Goal: Check status: Check status

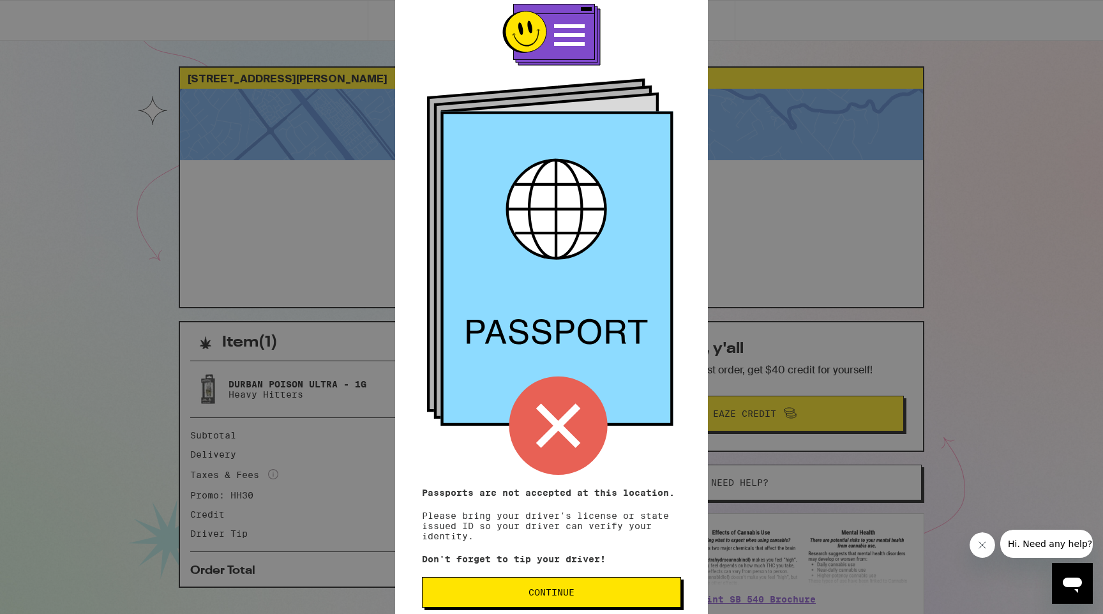
scroll to position [47, 0]
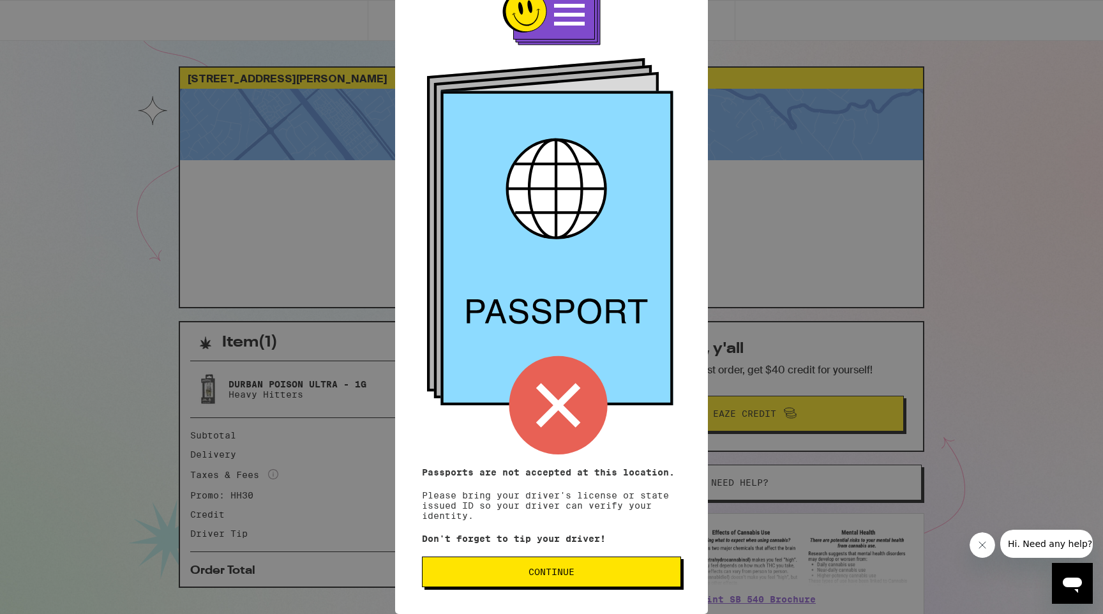
click at [617, 577] on button "Continue" at bounding box center [551, 572] width 259 height 31
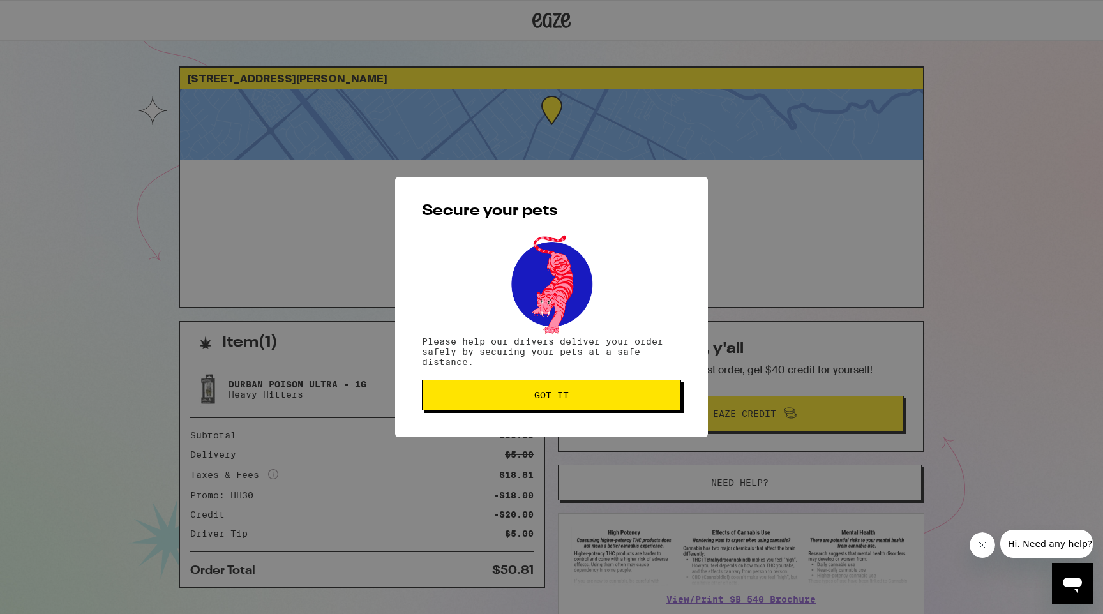
click at [546, 394] on span "Got it" at bounding box center [551, 395] width 34 height 9
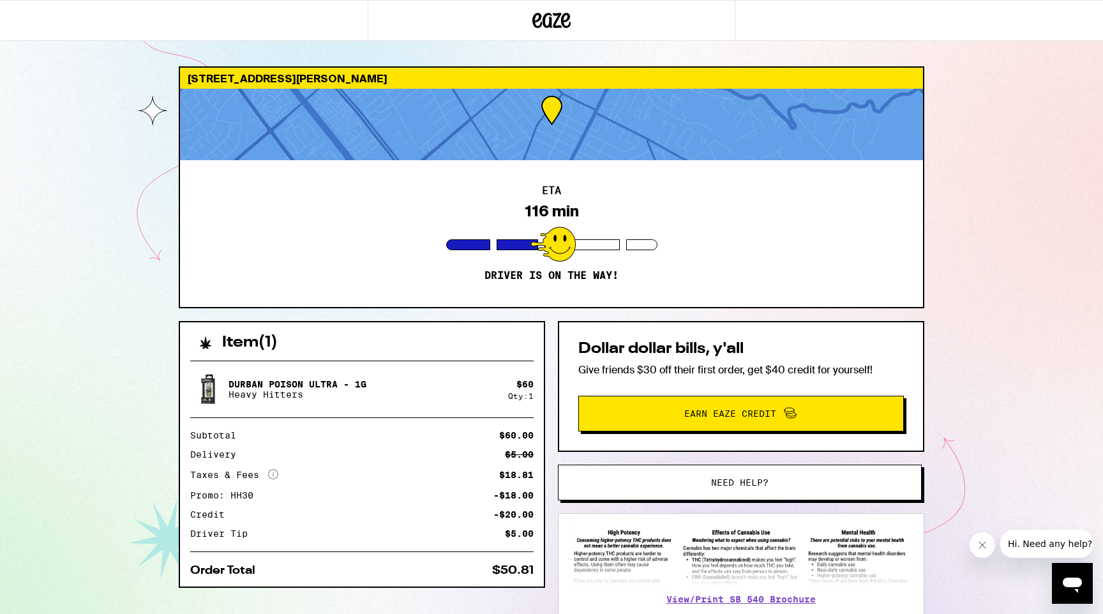
click at [548, 132] on div at bounding box center [551, 124] width 743 height 71
click at [550, 159] on div at bounding box center [551, 124] width 743 height 71
click at [757, 491] on button "Need help?" at bounding box center [740, 483] width 364 height 36
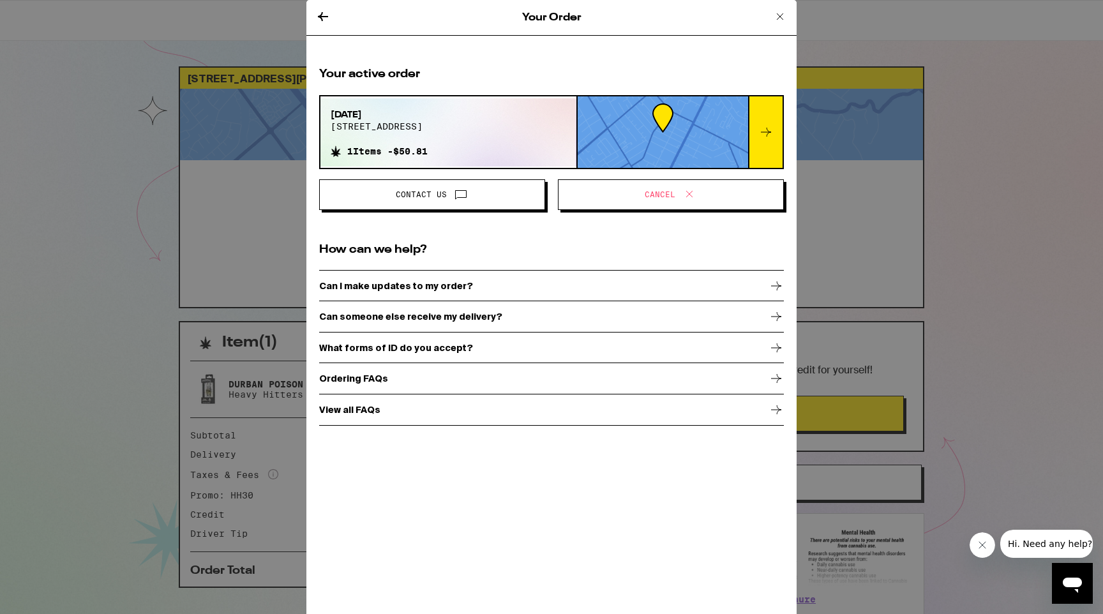
click at [630, 143] on div at bounding box center [663, 131] width 170 height 71
click at [775, 127] on div at bounding box center [765, 131] width 34 height 71
click at [766, 131] on icon at bounding box center [765, 131] width 15 height 15
click at [763, 132] on icon at bounding box center [766, 132] width 10 height 9
click at [759, 137] on icon at bounding box center [765, 131] width 15 height 15
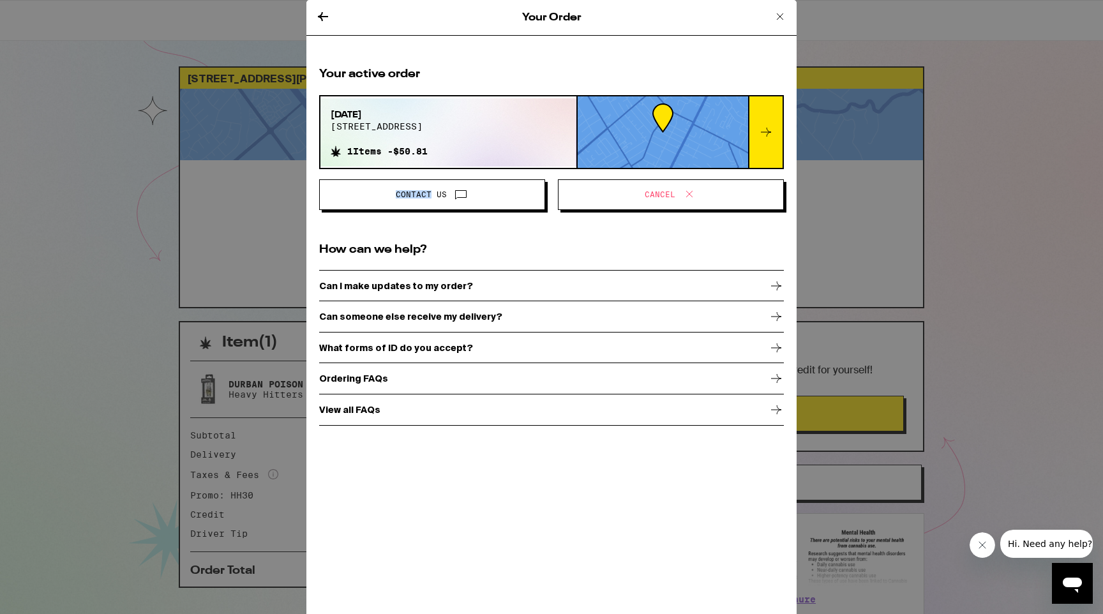
click at [759, 137] on icon at bounding box center [765, 131] width 15 height 15
click at [931, 139] on div "Your Order Your active order Sep 13, 2025 148 n claremont ave 1 Items - $50.81 …" at bounding box center [551, 307] width 1103 height 614
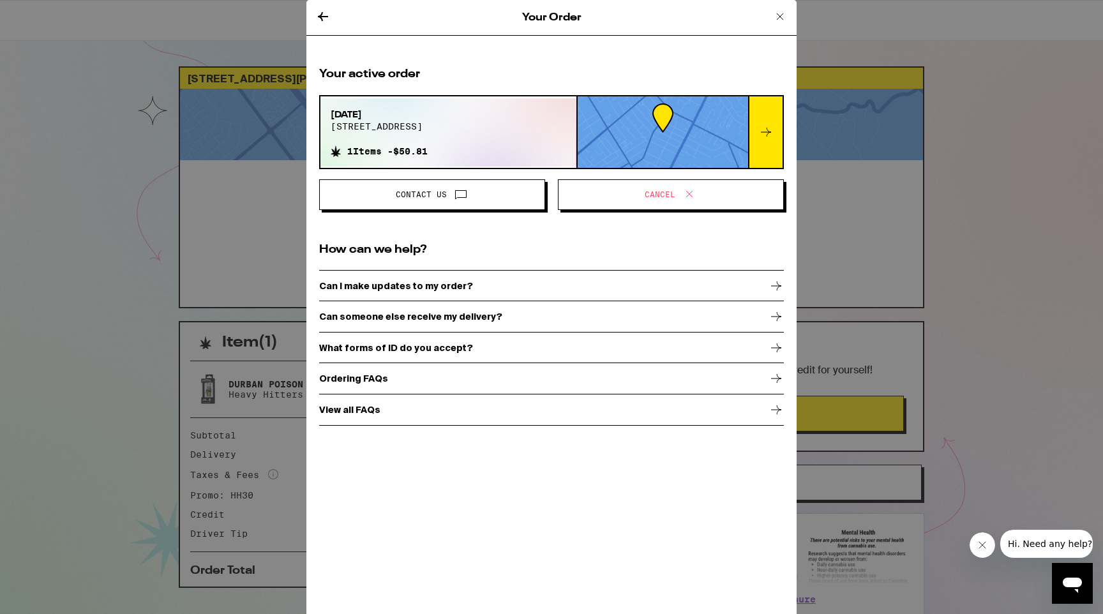
click at [774, 13] on icon at bounding box center [779, 16] width 15 height 15
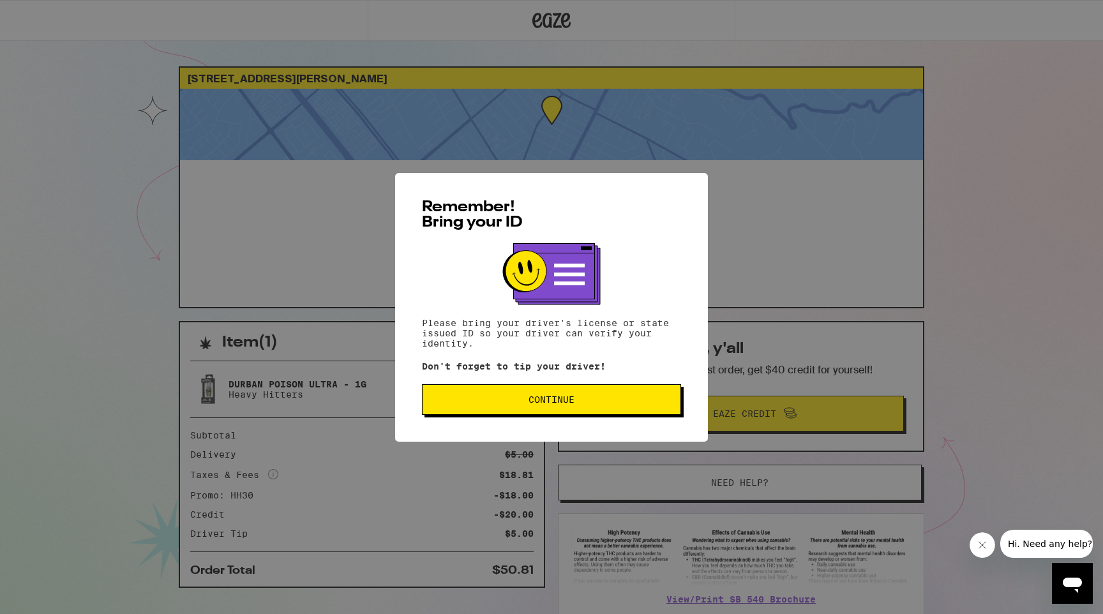
click at [595, 403] on span "Continue" at bounding box center [551, 399] width 237 height 9
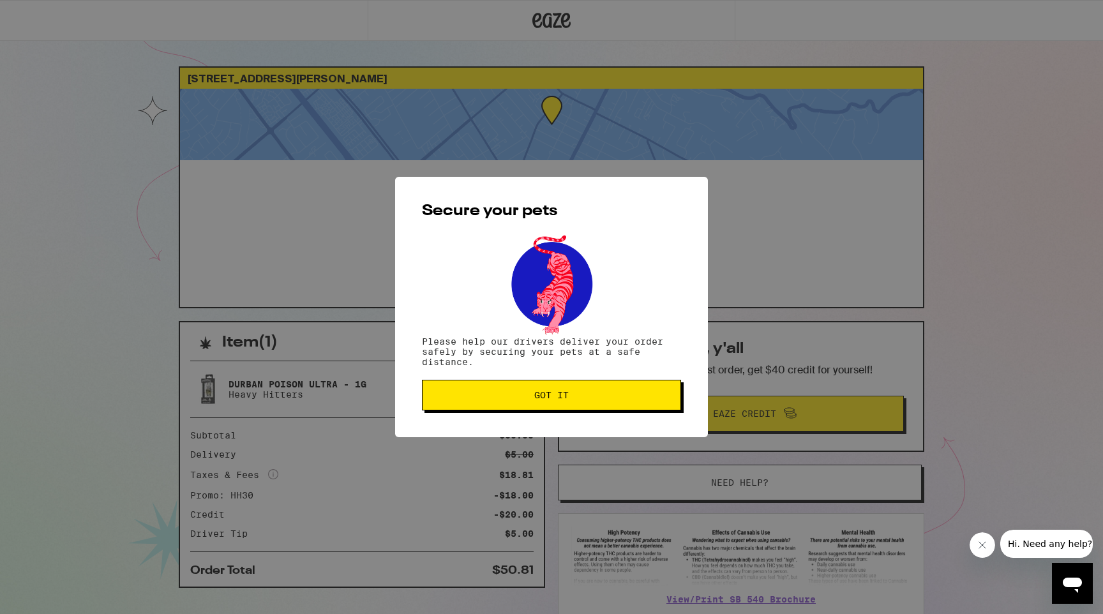
click at [594, 391] on button "Got it" at bounding box center [551, 395] width 259 height 31
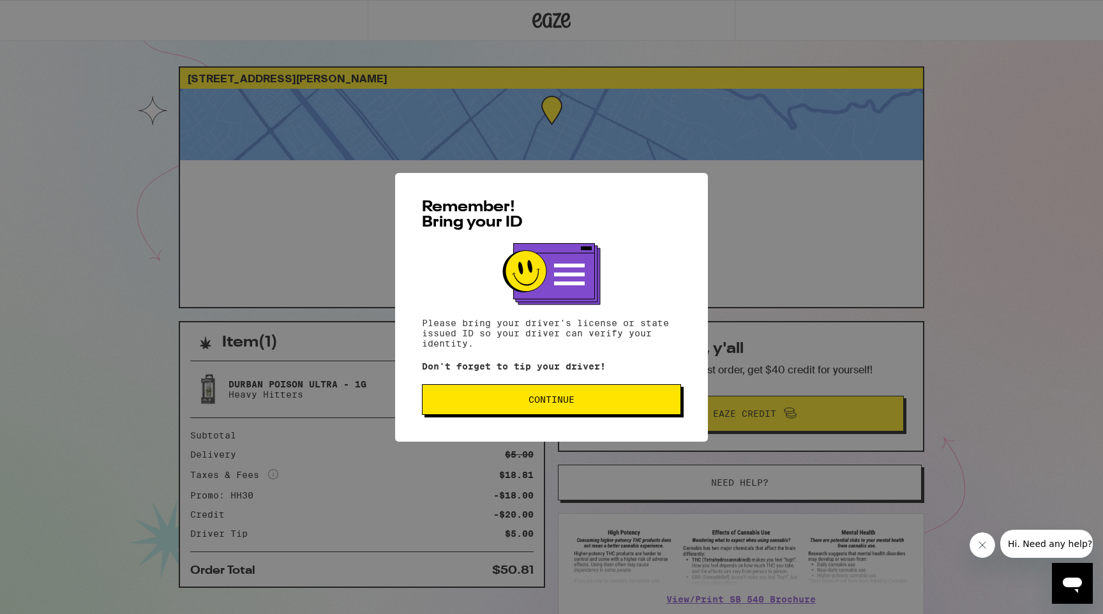
click at [583, 389] on button "Continue" at bounding box center [551, 399] width 259 height 31
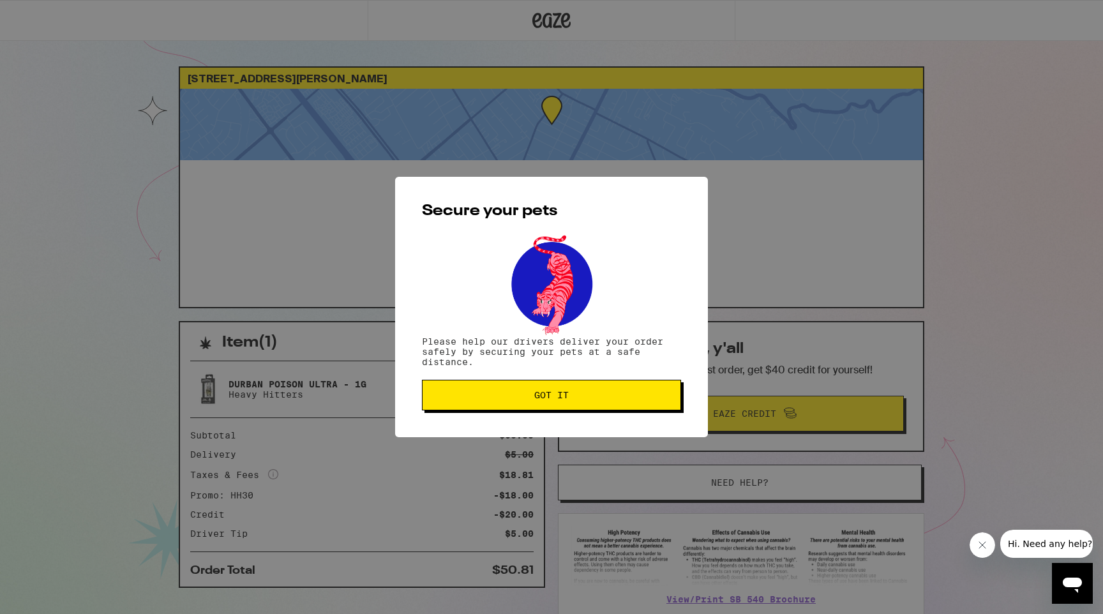
click at [573, 395] on span "Got it" at bounding box center [551, 395] width 237 height 9
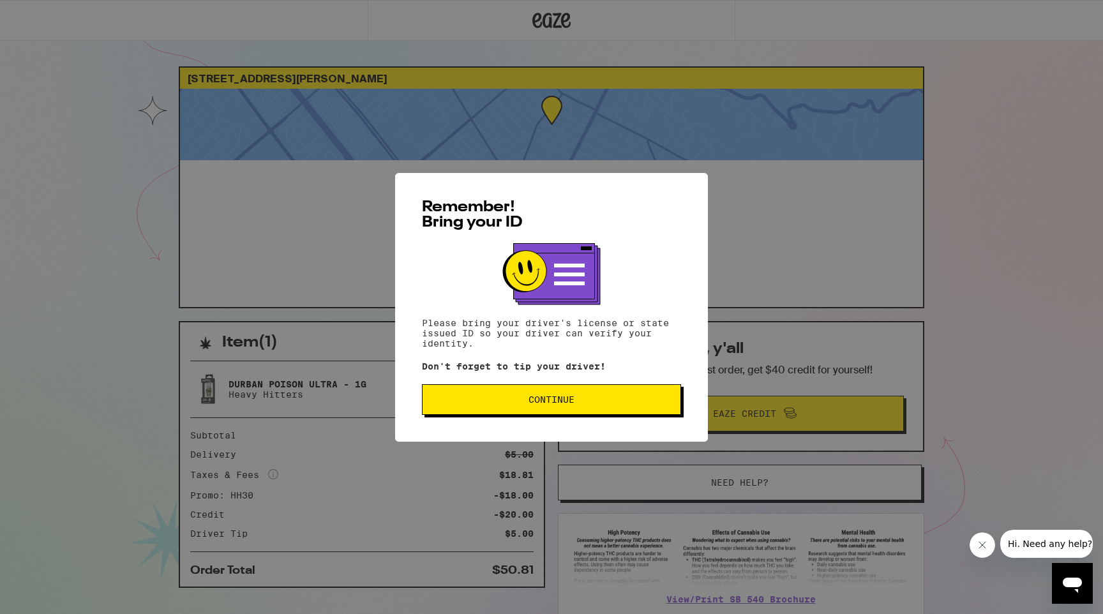
click at [561, 421] on div "Remember! Bring your ID Please bring your driver's license or state issued ID s…" at bounding box center [551, 307] width 313 height 269
click at [565, 382] on div "Remember! Bring your ID Please bring your driver's license or state issued ID s…" at bounding box center [551, 307] width 313 height 269
click at [565, 391] on button "Continue" at bounding box center [551, 399] width 259 height 31
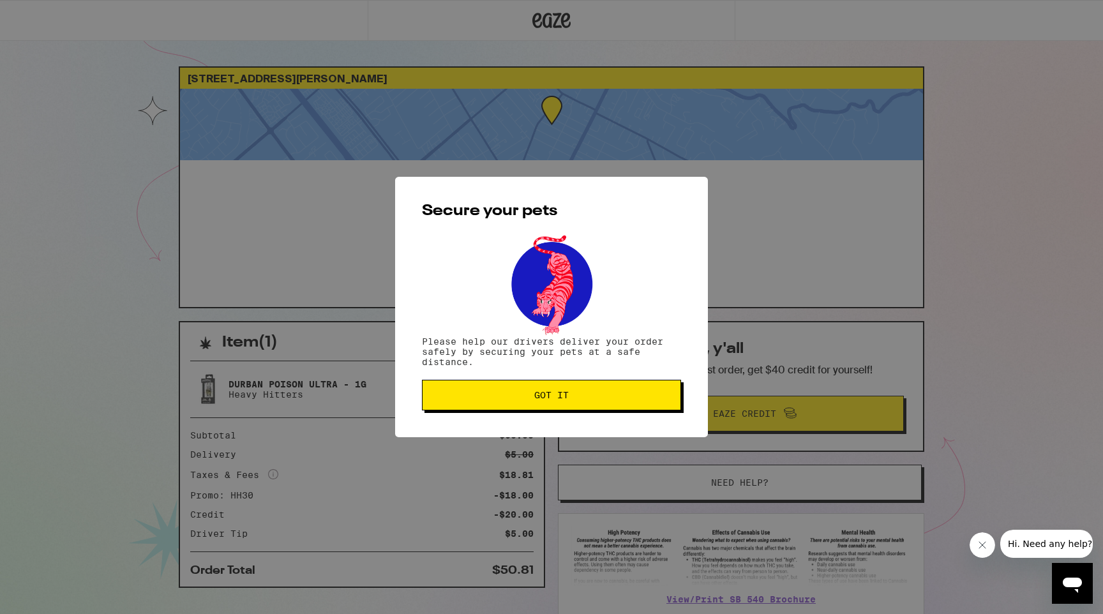
click at [537, 391] on span "Got it" at bounding box center [551, 395] width 34 height 9
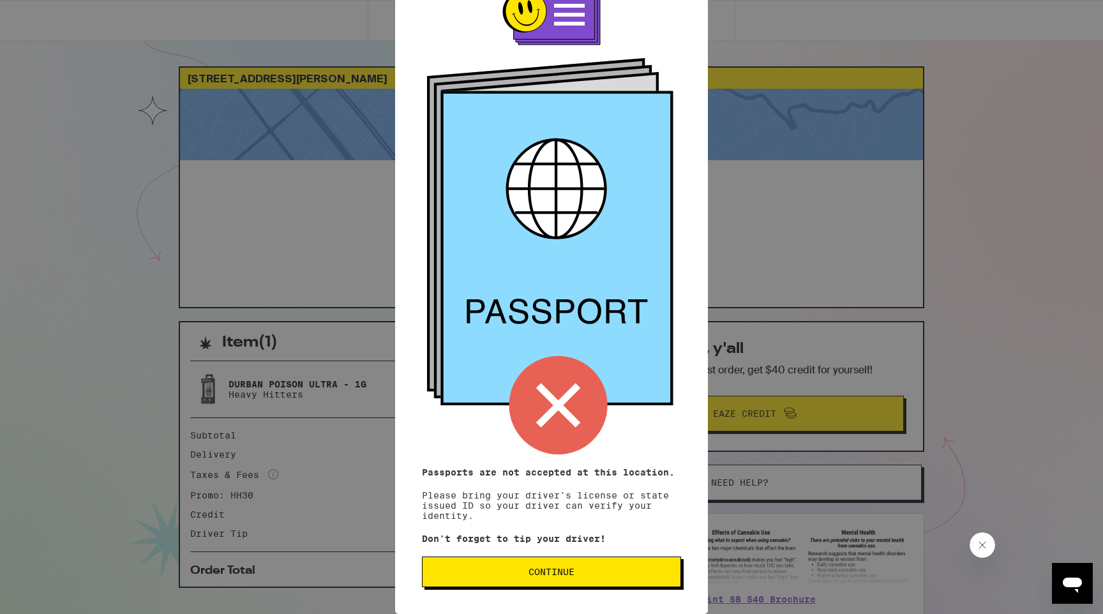
click at [524, 598] on div "Remember! Bring your ID Passports are not accepted at this location. Please bri…" at bounding box center [551, 263] width 313 height 701
click at [524, 571] on span "Continue" at bounding box center [551, 571] width 237 height 9
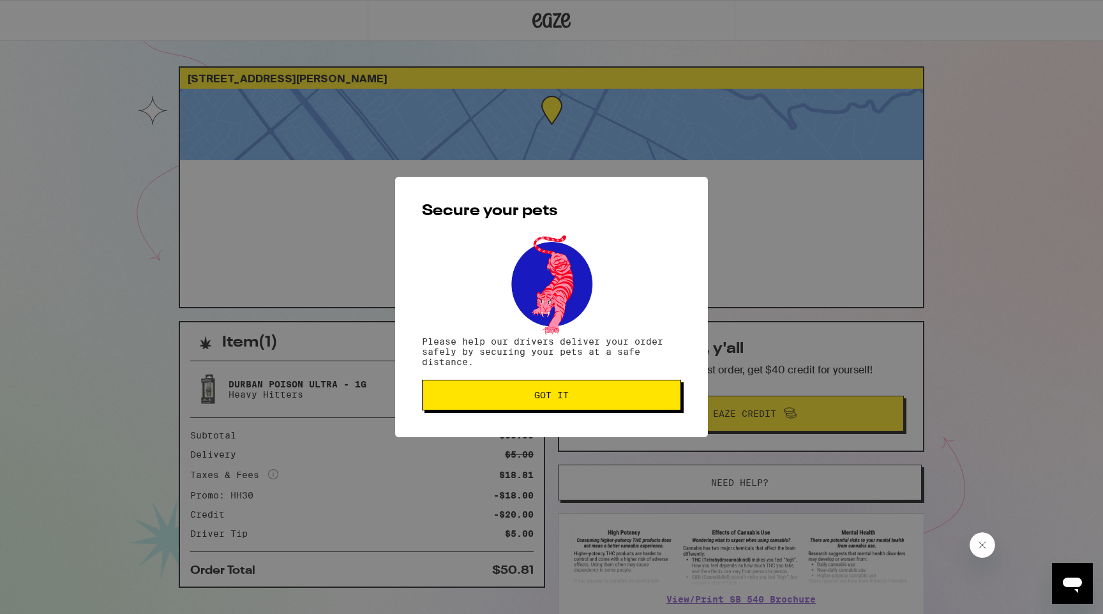
click at [528, 391] on button "Got it" at bounding box center [551, 395] width 259 height 31
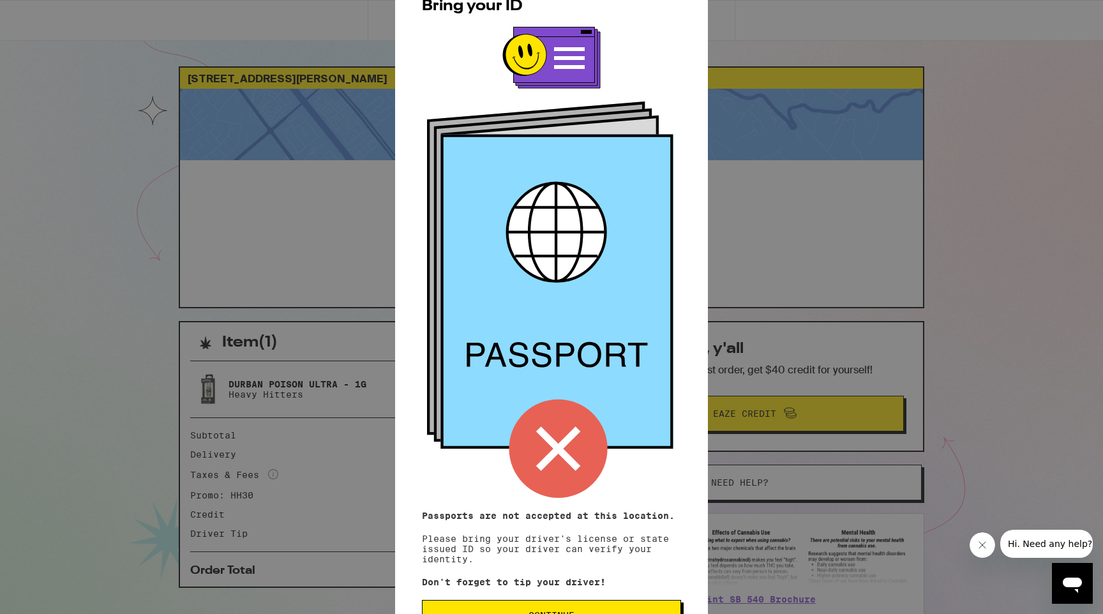
scroll to position [47, 0]
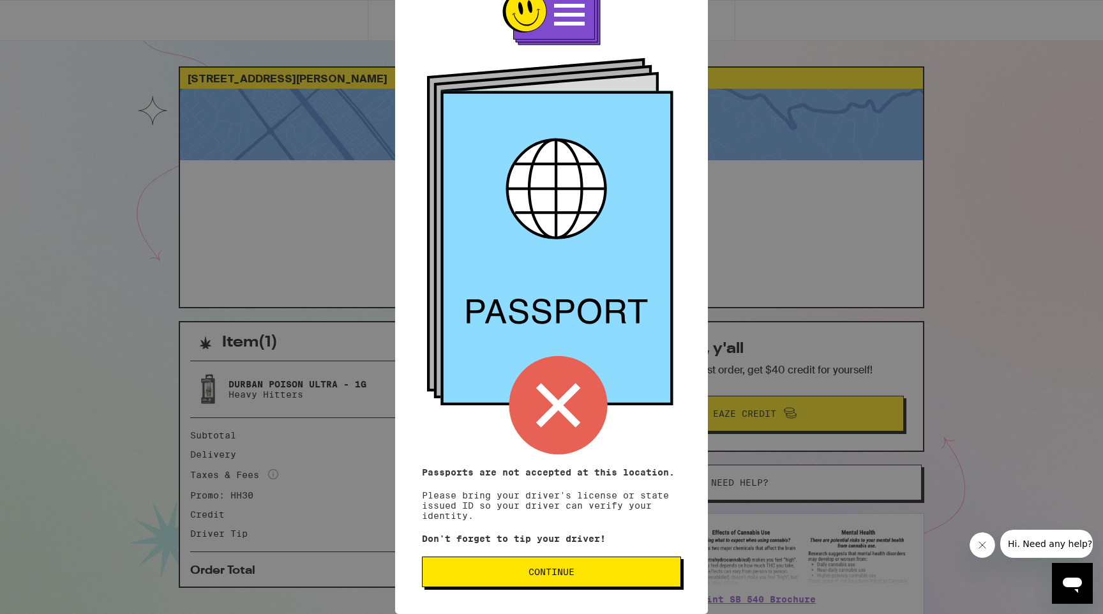
click at [650, 576] on button "Continue" at bounding box center [551, 572] width 259 height 31
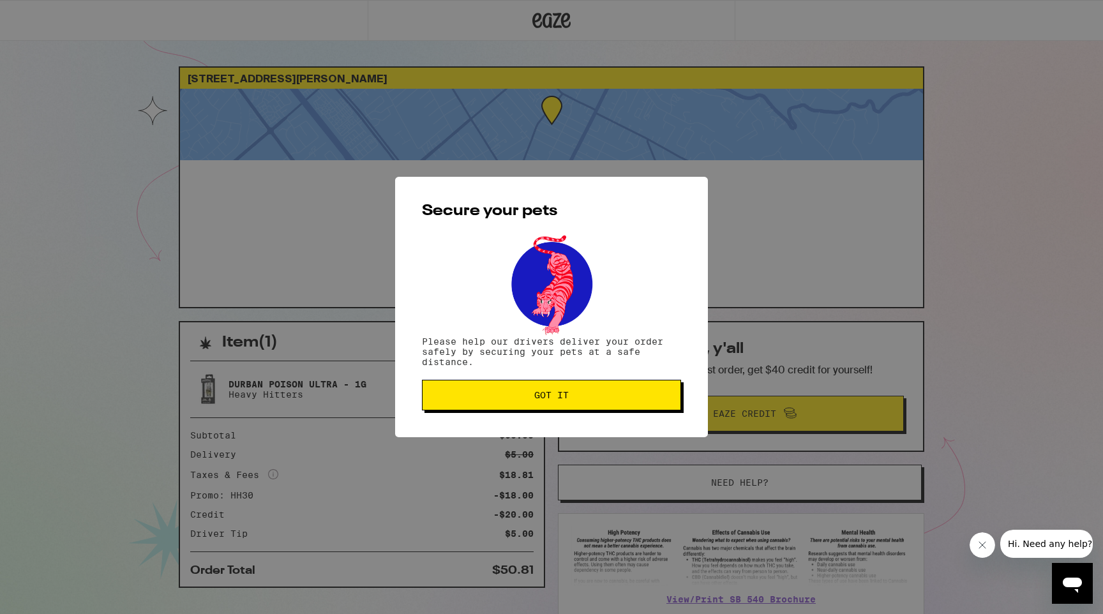
scroll to position [0, 0]
click at [561, 391] on button "Got it" at bounding box center [551, 395] width 259 height 31
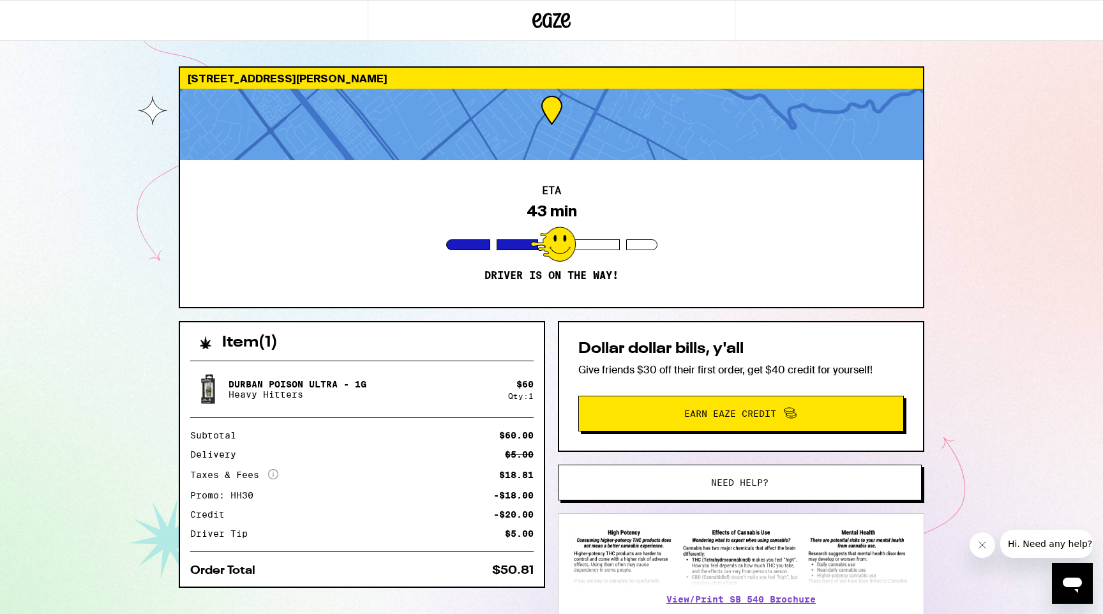
click at [659, 183] on div "ETA 43 min Driver is on the way!" at bounding box center [551, 233] width 743 height 147
click at [516, 127] on div at bounding box center [551, 124] width 743 height 71
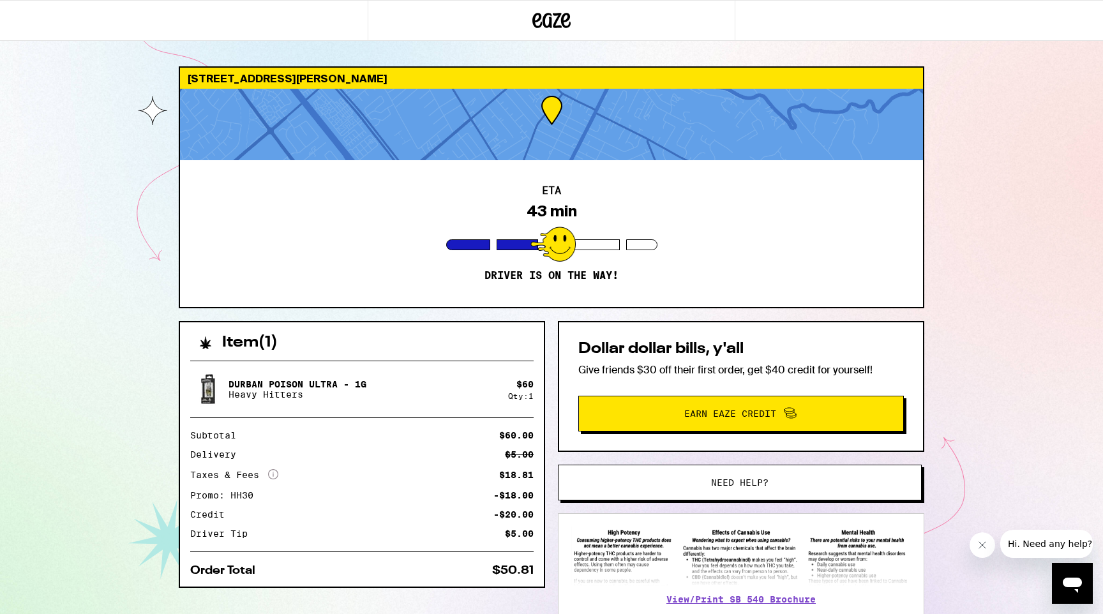
click at [557, 202] on div "43 min" at bounding box center [552, 211] width 50 height 18
click at [569, 279] on p "Driver is on the way!" at bounding box center [551, 275] width 134 height 13
click at [654, 297] on div "ETA 43 min Driver is on the way!" at bounding box center [551, 233] width 743 height 147
click at [653, 277] on div "ETA 43 min Driver is on the way!" at bounding box center [551, 233] width 743 height 147
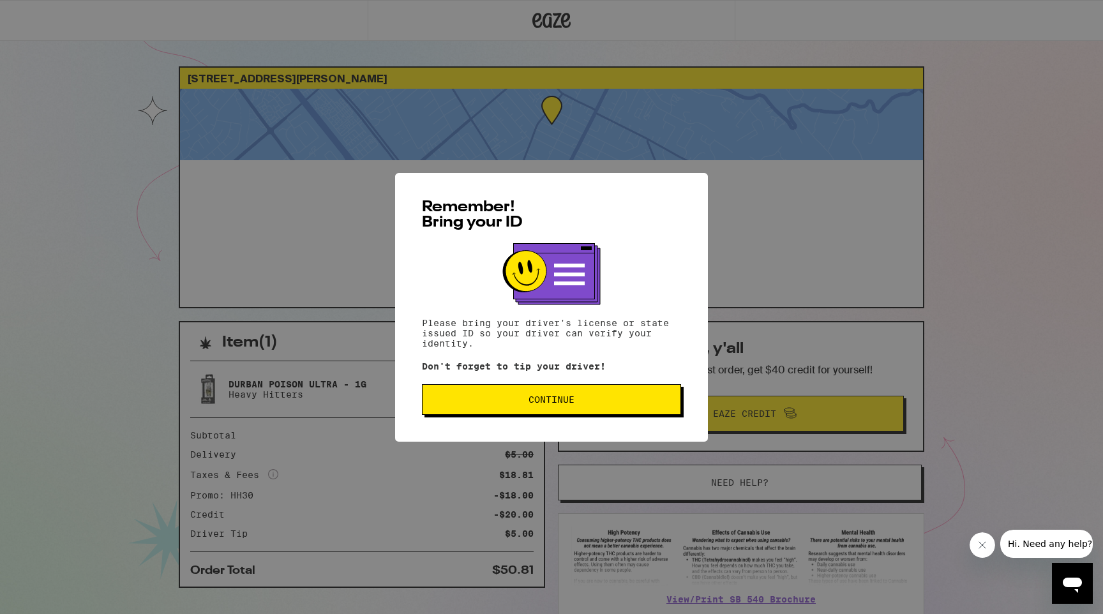
click at [516, 391] on button "Continue" at bounding box center [551, 399] width 259 height 31
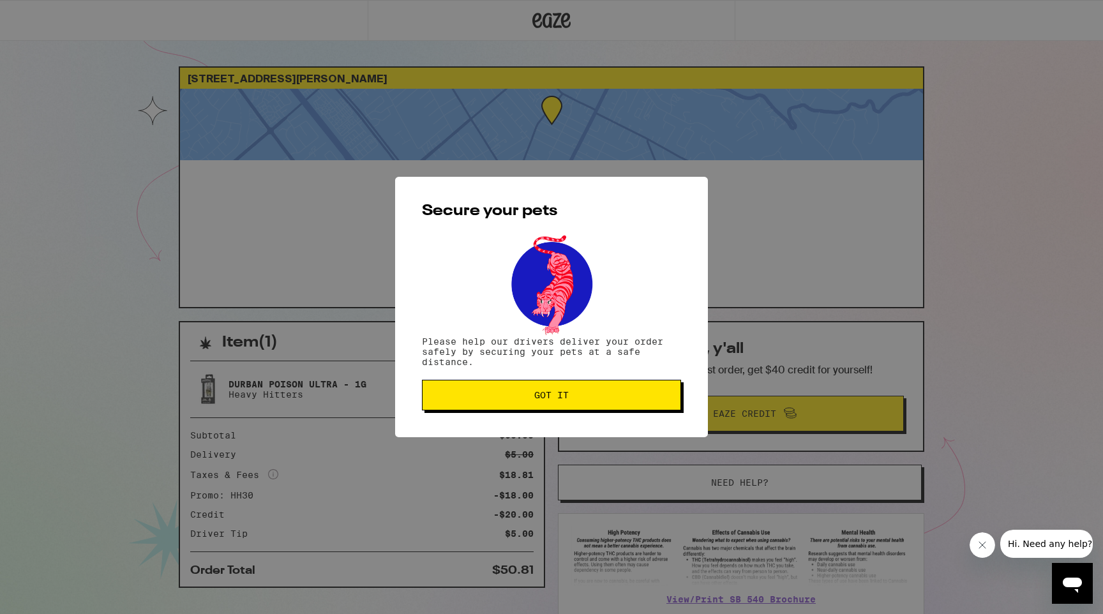
click at [516, 391] on button "Got it" at bounding box center [551, 395] width 259 height 31
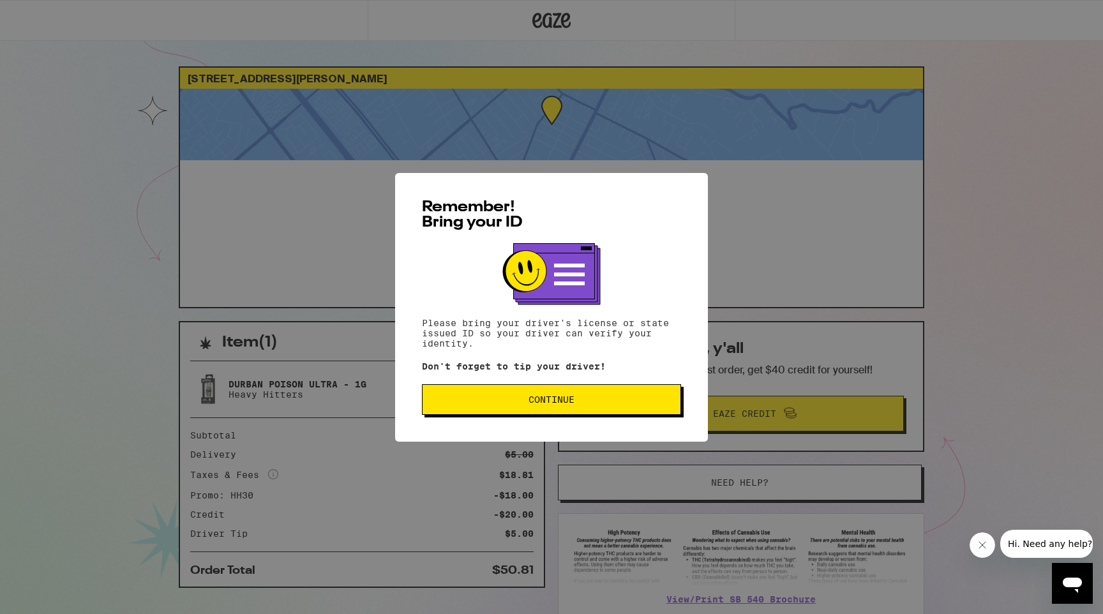
click at [625, 419] on div "Remember! Bring your ID Please bring your driver's license or state issued ID s…" at bounding box center [551, 307] width 313 height 269
click at [623, 410] on button "Continue" at bounding box center [551, 399] width 259 height 31
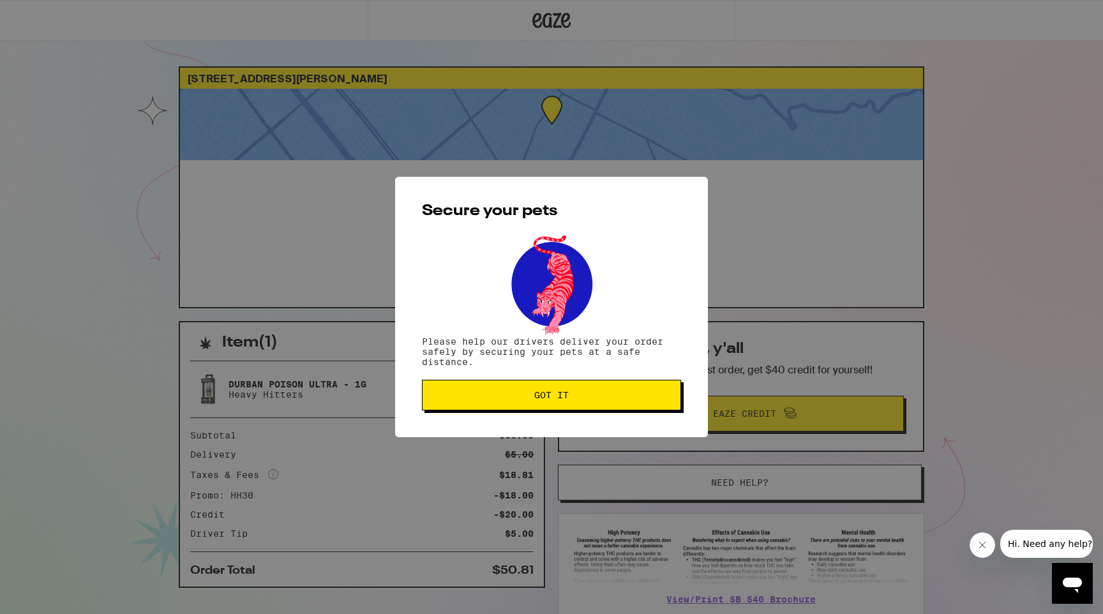
click at [626, 398] on span "Got it" at bounding box center [551, 395] width 237 height 9
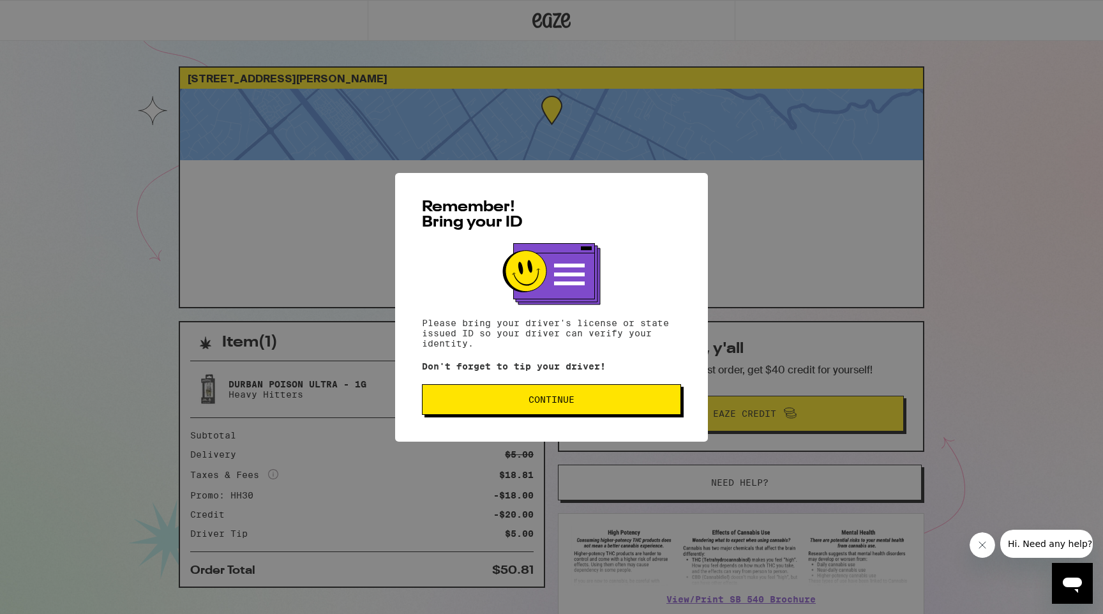
click at [592, 401] on span "Continue" at bounding box center [551, 399] width 237 height 9
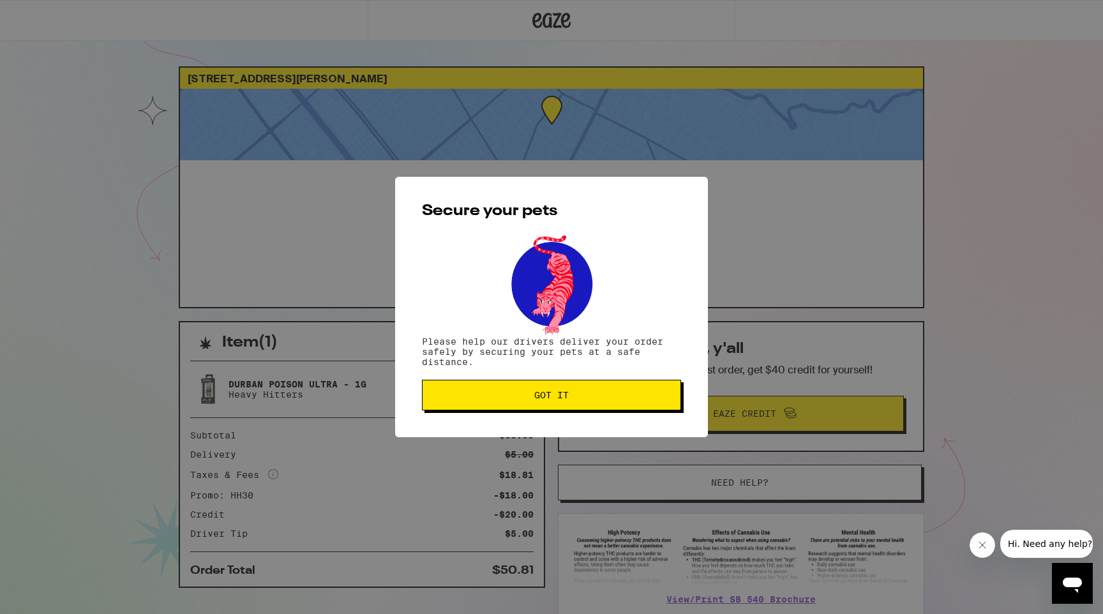
click at [592, 400] on span "Got it" at bounding box center [551, 395] width 237 height 9
